Goal: Information Seeking & Learning: Find specific fact

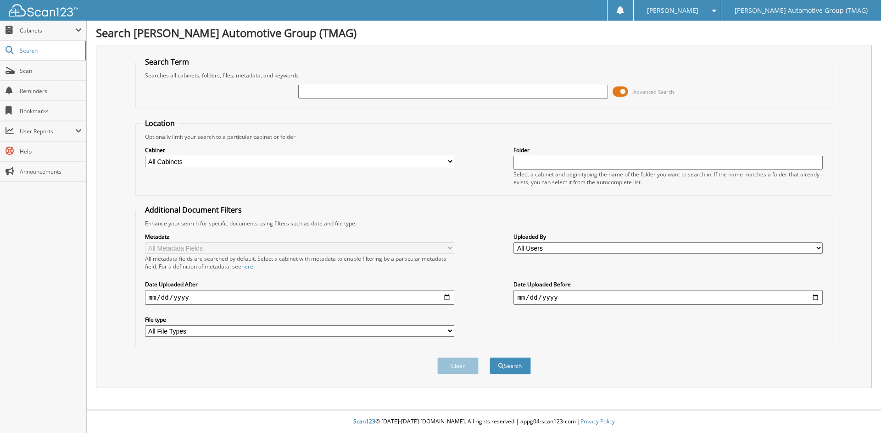
click at [327, 92] on input "text" at bounding box center [452, 92] width 309 height 14
type input "721824V"
click at [489, 358] on button "Search" at bounding box center [509, 366] width 41 height 17
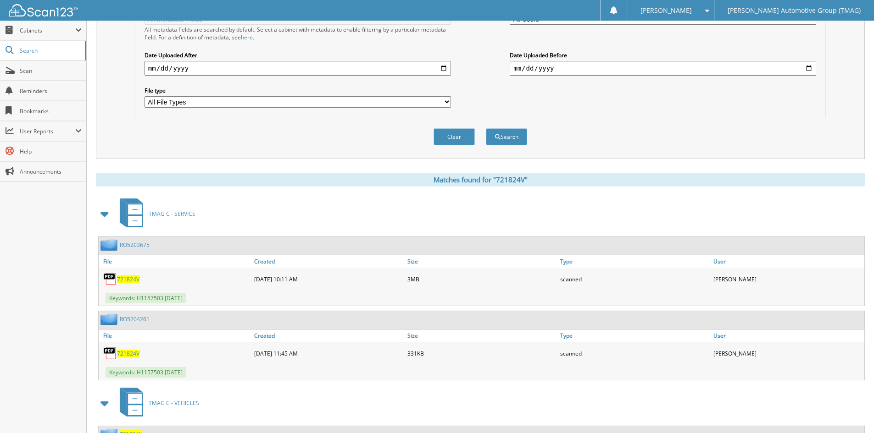
scroll to position [305, 0]
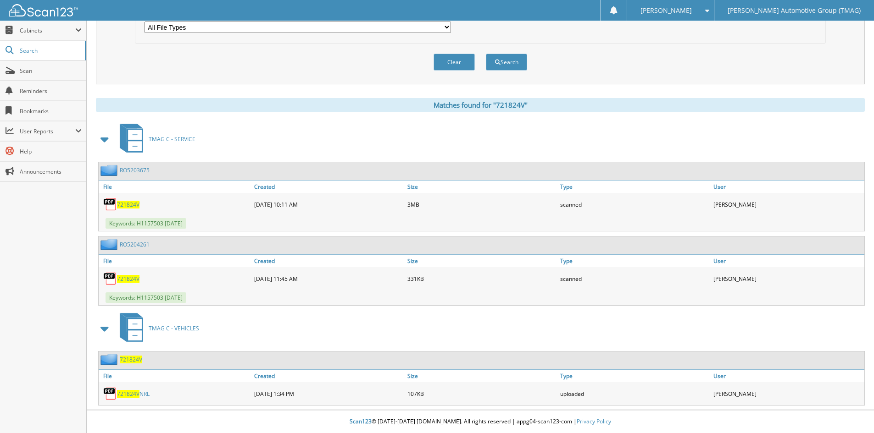
click at [135, 361] on span "721824V" at bounding box center [131, 360] width 22 height 8
